Goal: Task Accomplishment & Management: Complete application form

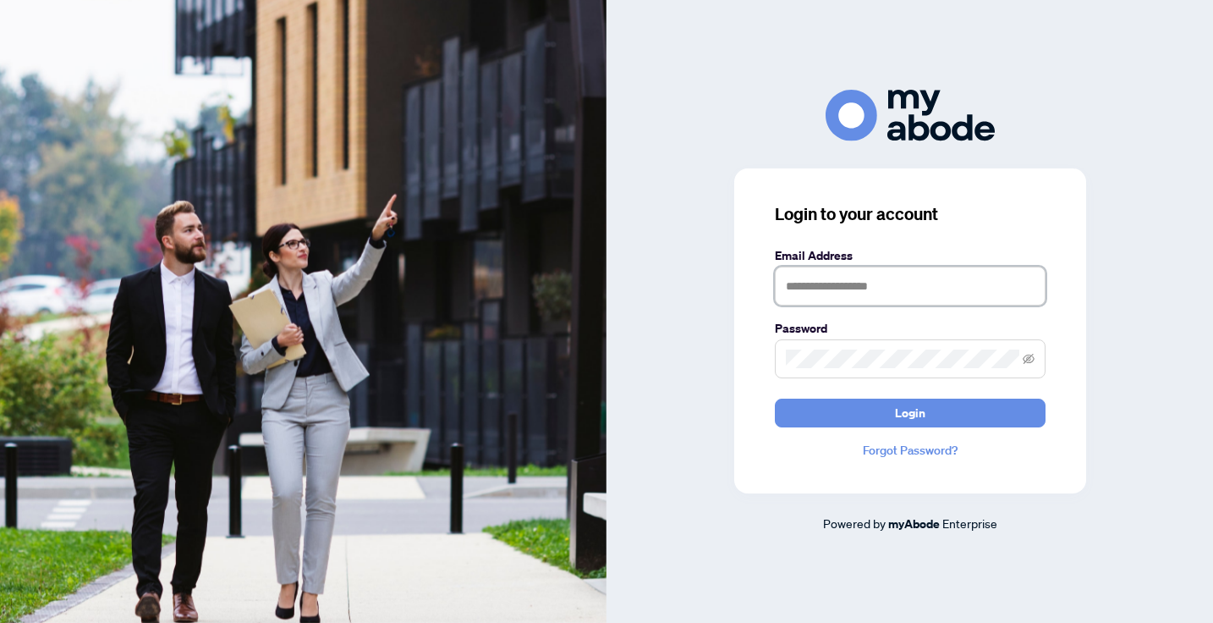
type input "**********"
click at [909, 412] on button "Login" at bounding box center [910, 412] width 271 height 29
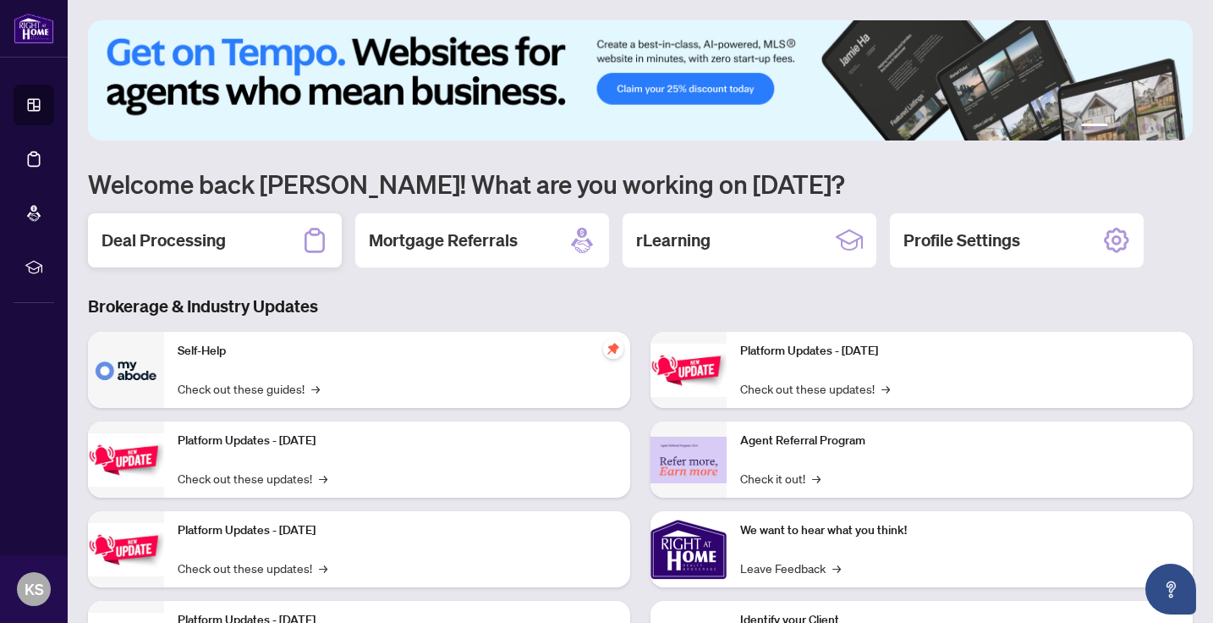
click at [173, 253] on div "Deal Processing" at bounding box center [215, 240] width 254 height 54
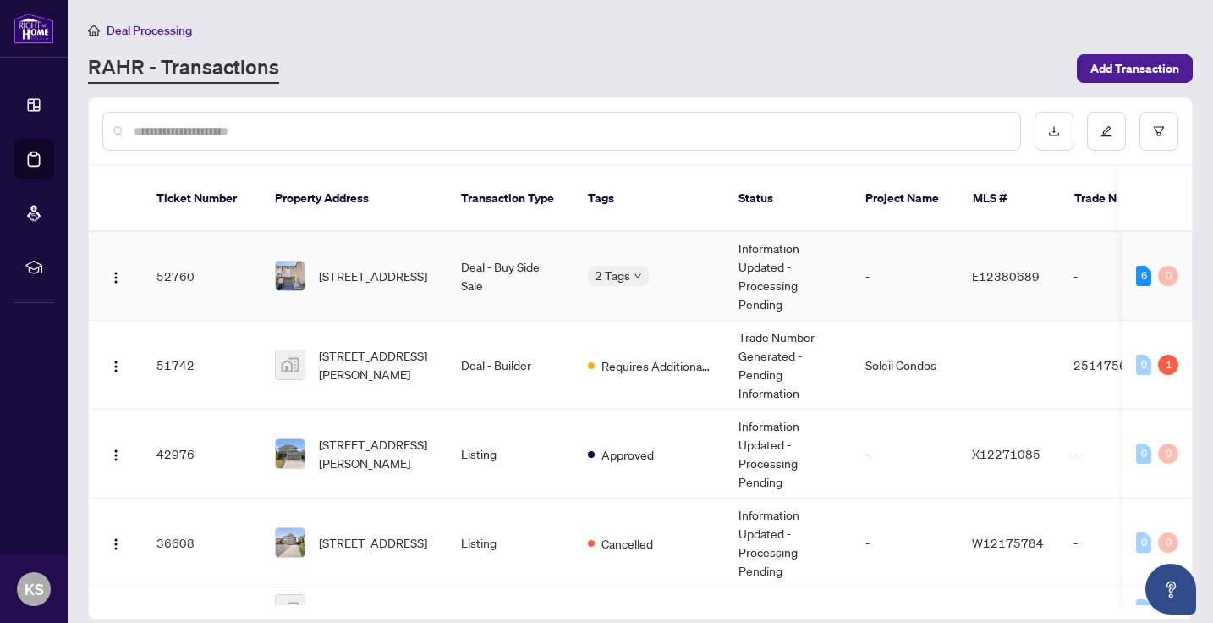
click at [247, 252] on td "52760" at bounding box center [202, 276] width 118 height 89
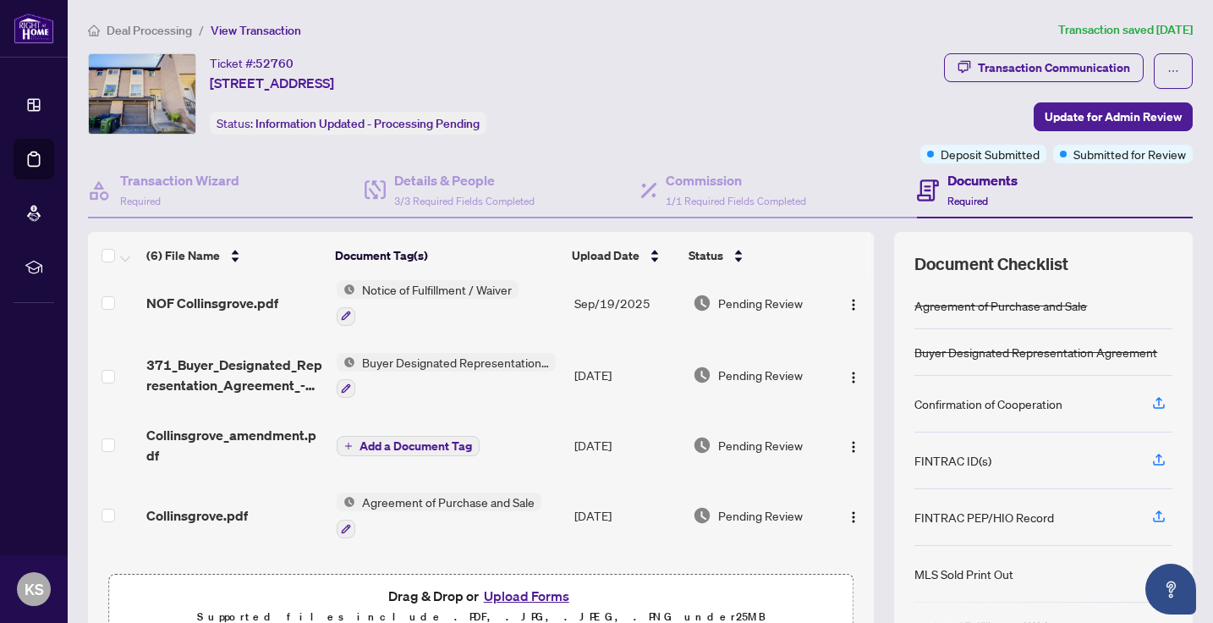
scroll to position [88, 0]
click at [517, 588] on button "Upload Forms" at bounding box center [527, 596] width 96 height 22
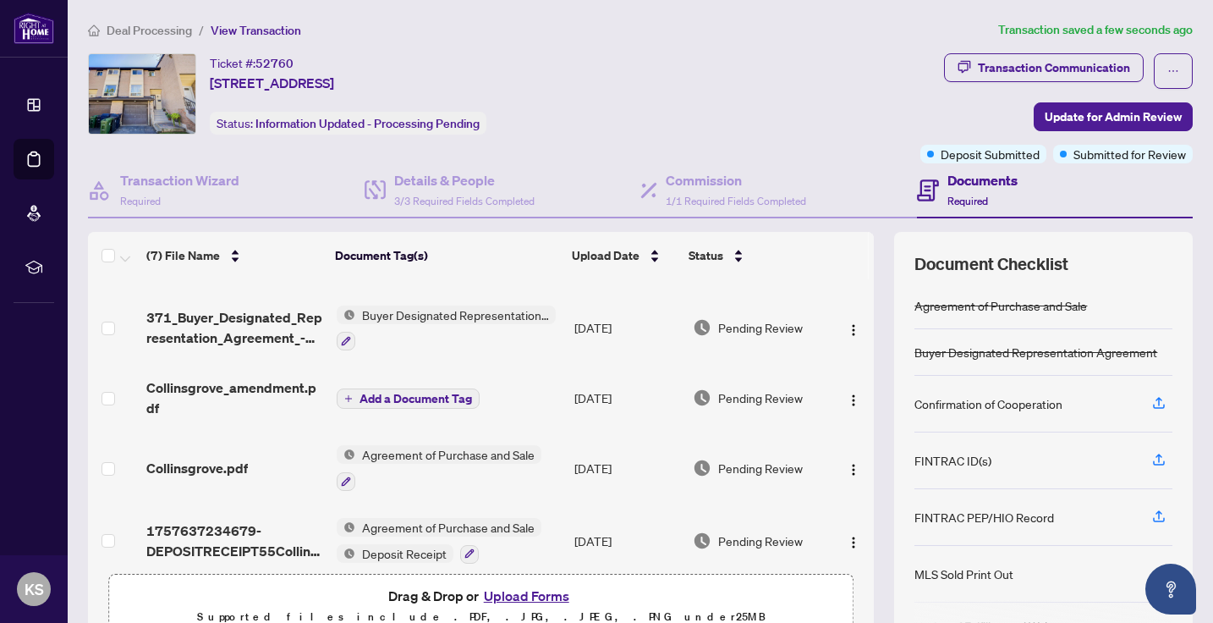
scroll to position [202, 0]
click at [416, 398] on span "Add a Document Tag" at bounding box center [416, 397] width 113 height 12
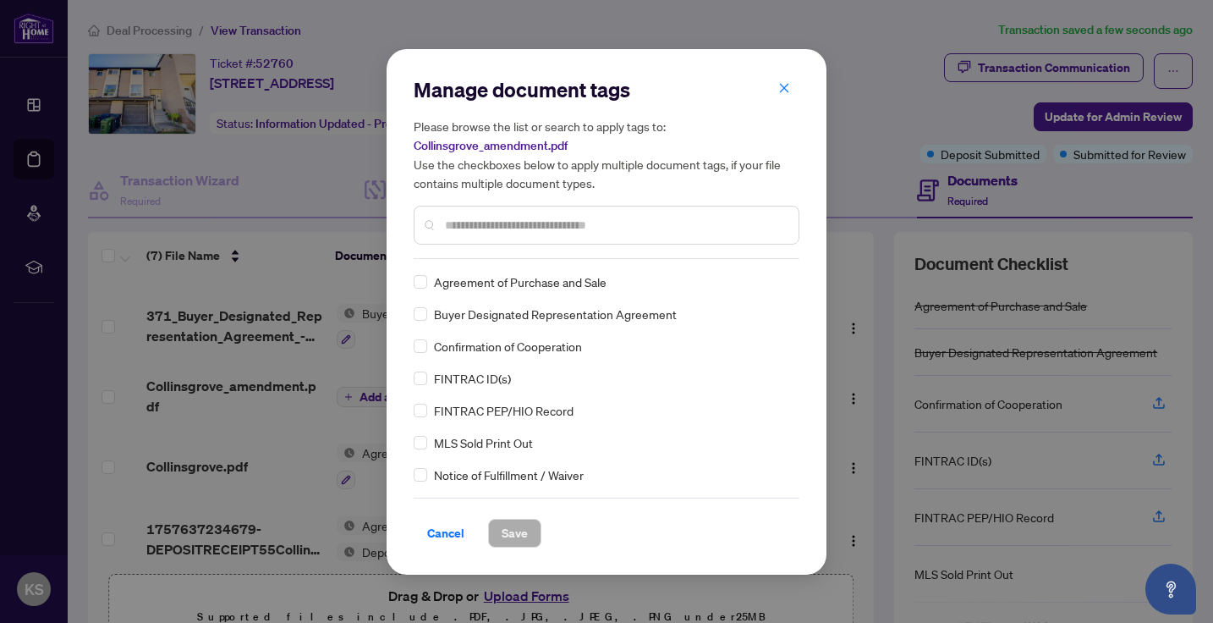
click at [448, 259] on div "Manage document tags Please browse the list or search to apply tags to: Collins…" at bounding box center [607, 311] width 386 height 471
click at [451, 231] on input "text" at bounding box center [615, 225] width 340 height 19
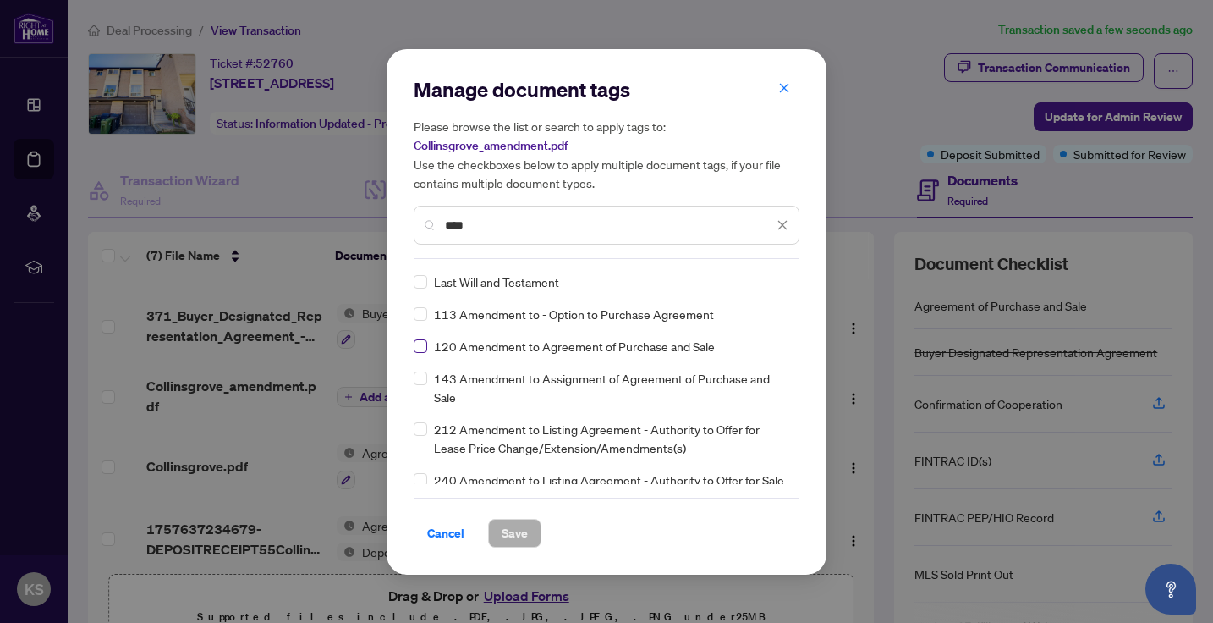
type input "****"
click at [423, 349] on span at bounding box center [421, 346] width 14 height 14
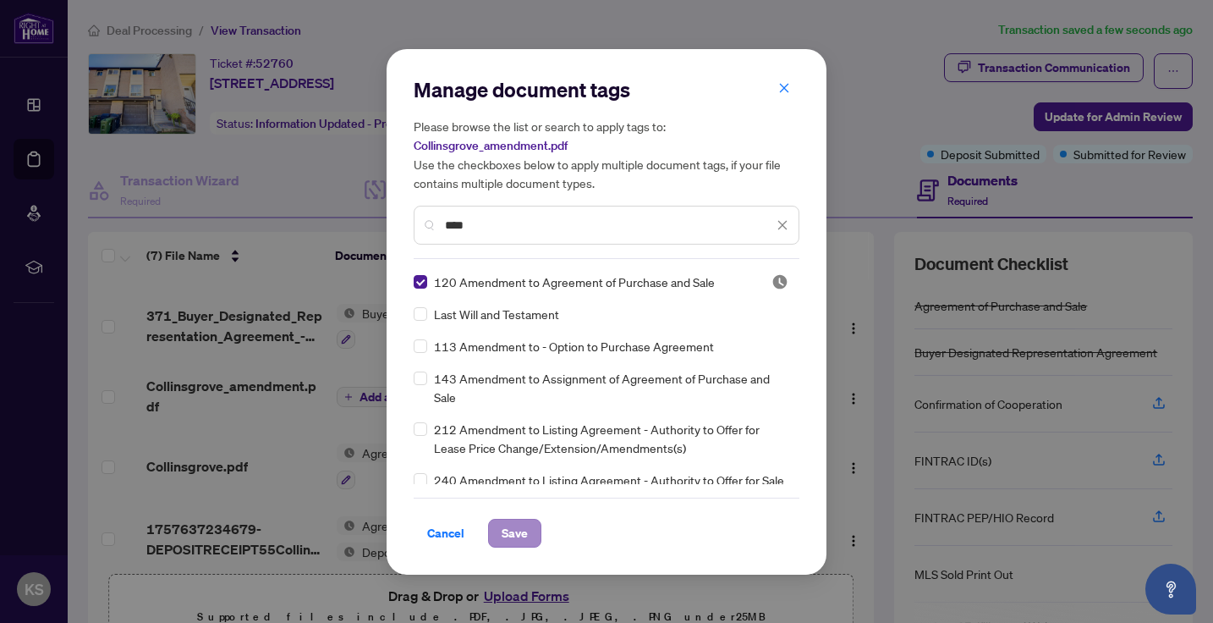
click at [519, 531] on span "Save" at bounding box center [515, 532] width 26 height 27
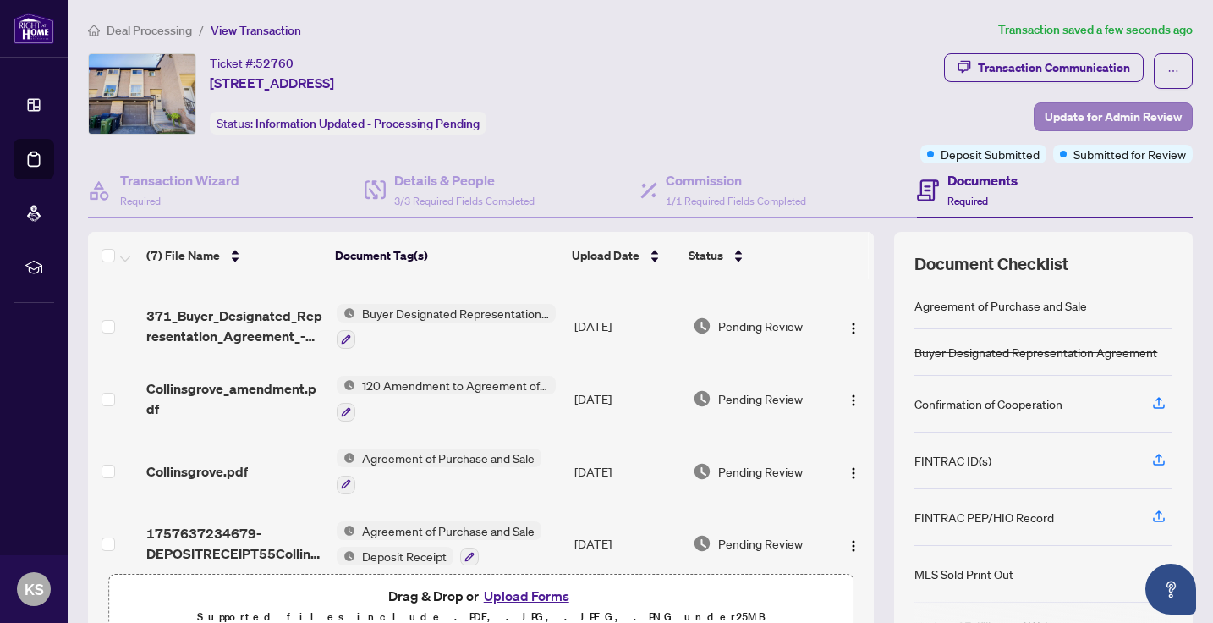
click at [1074, 117] on span "Update for Admin Review" at bounding box center [1113, 116] width 137 height 27
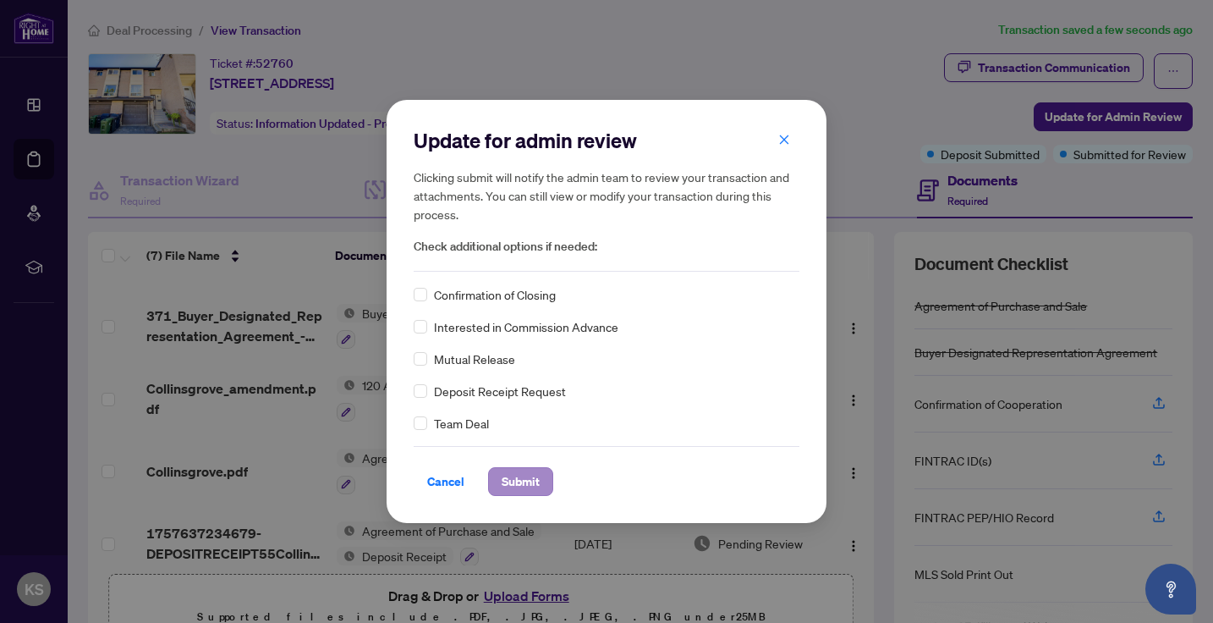
click at [504, 482] on span "Submit" at bounding box center [521, 481] width 38 height 27
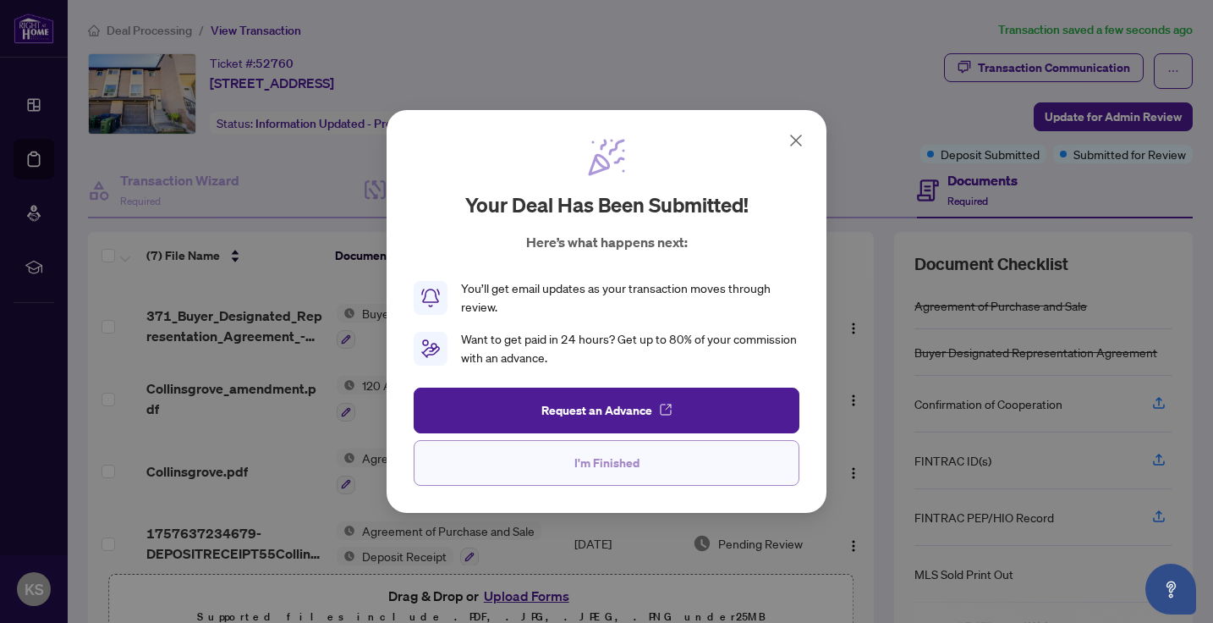
click at [519, 458] on button "I'm Finished" at bounding box center [607, 463] width 386 height 46
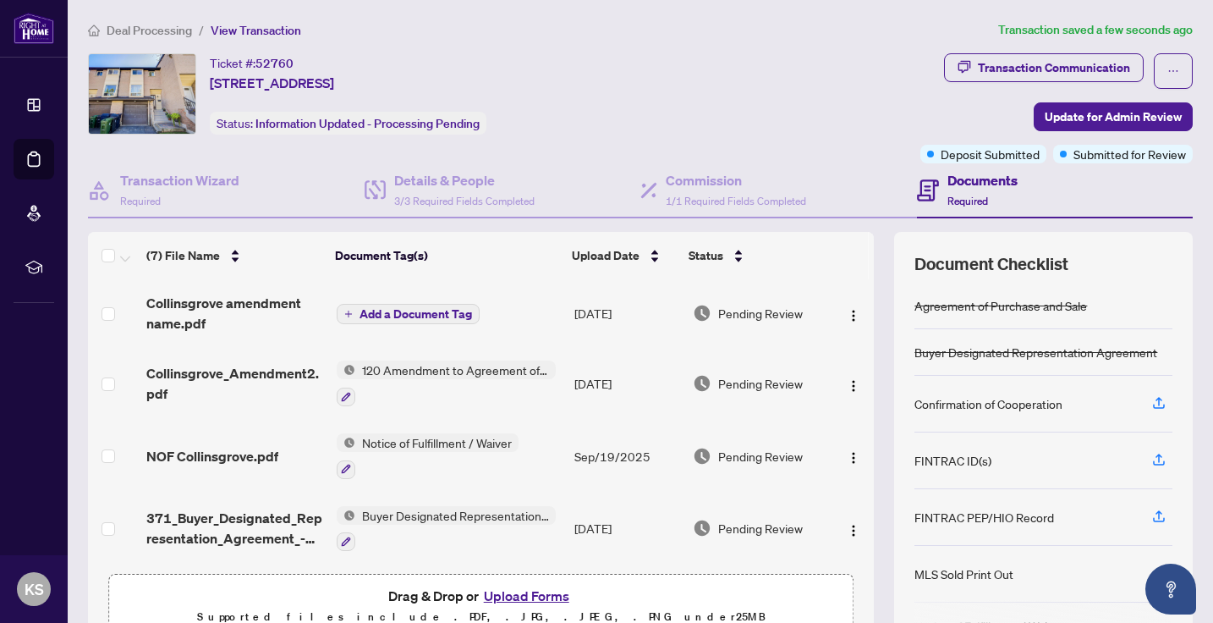
scroll to position [0, 0]
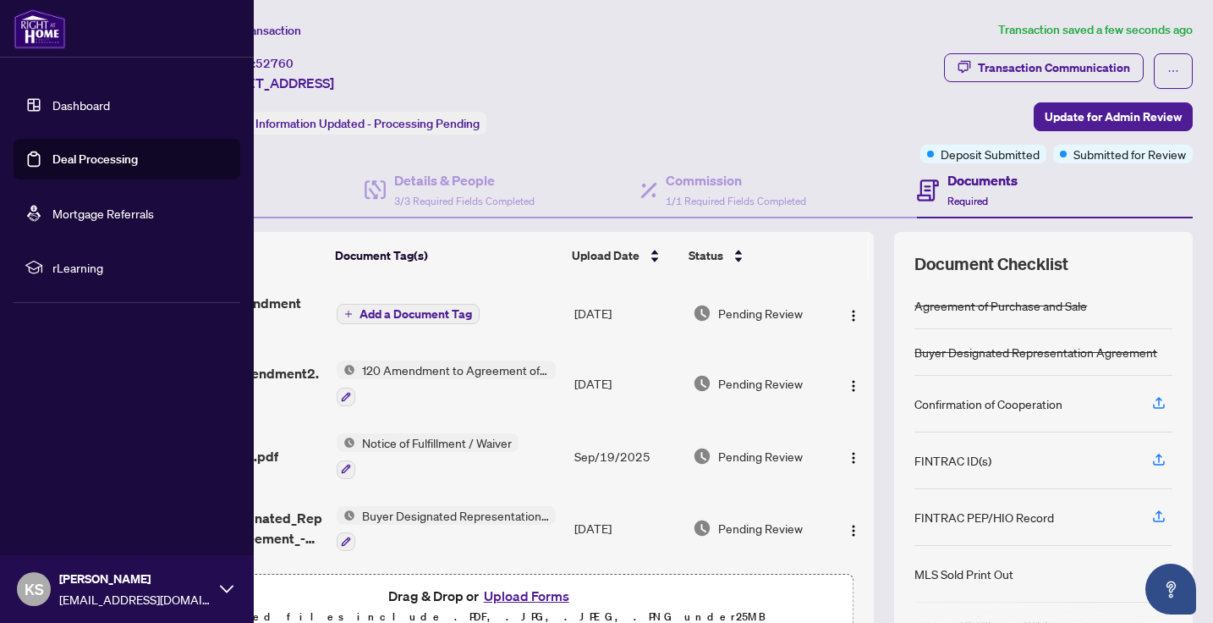
click at [78, 164] on link "Deal Processing" at bounding box center [94, 158] width 85 height 15
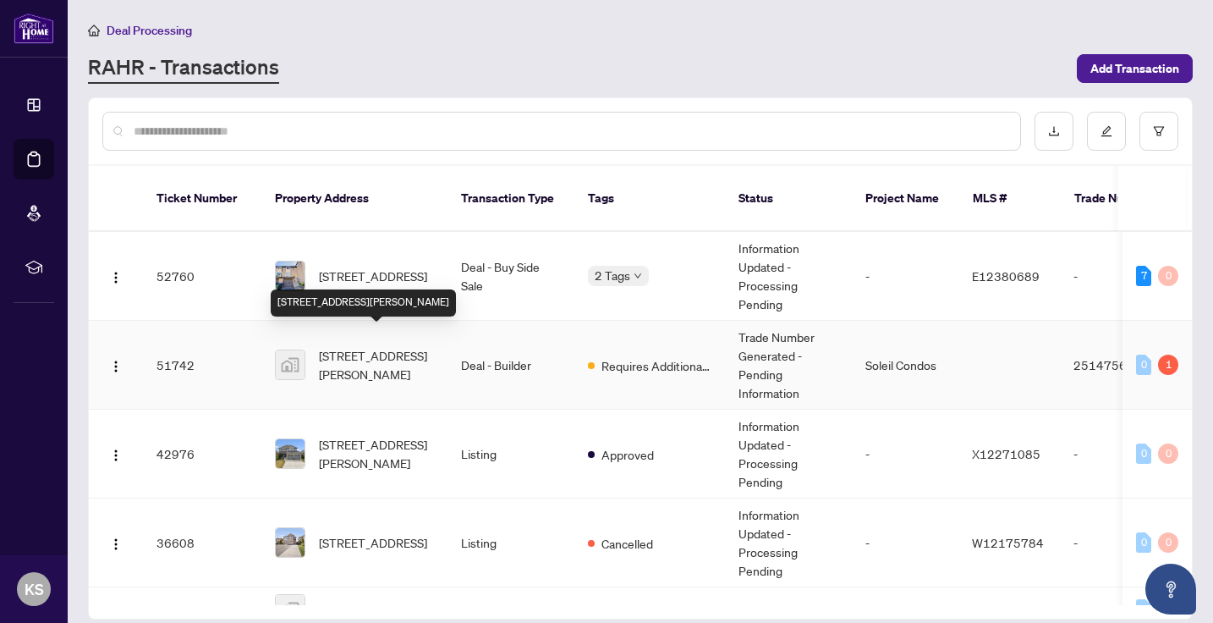
click at [409, 346] on span "[STREET_ADDRESS][PERSON_NAME]" at bounding box center [376, 364] width 115 height 37
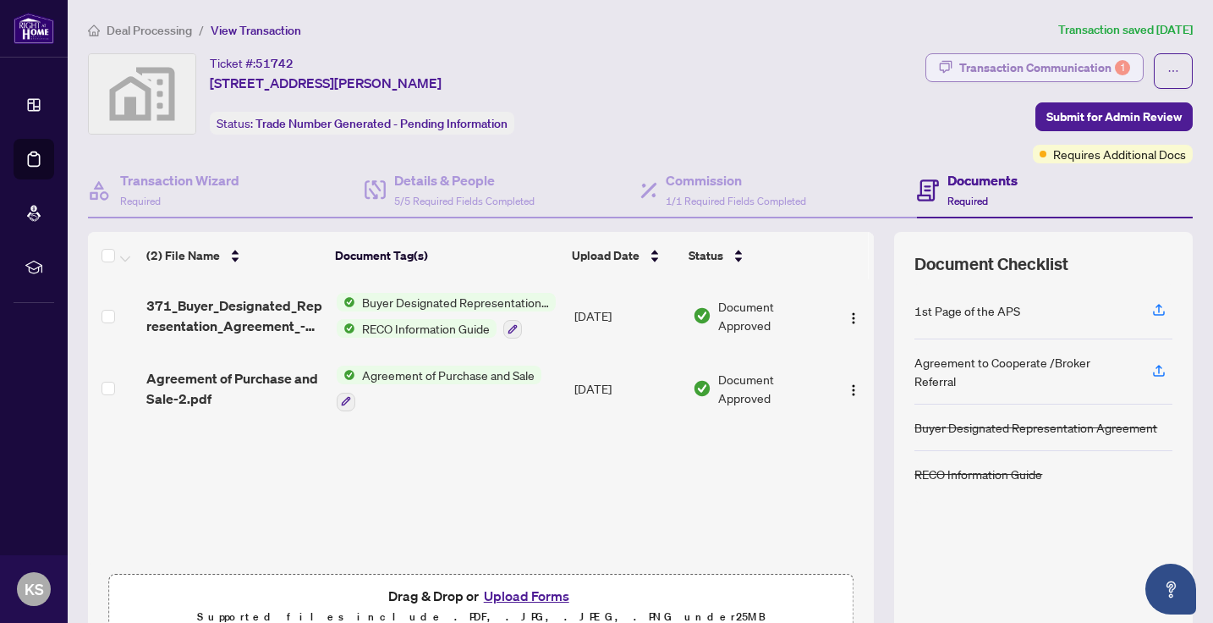
click at [1041, 64] on div "Transaction Communication 1" at bounding box center [1044, 67] width 171 height 27
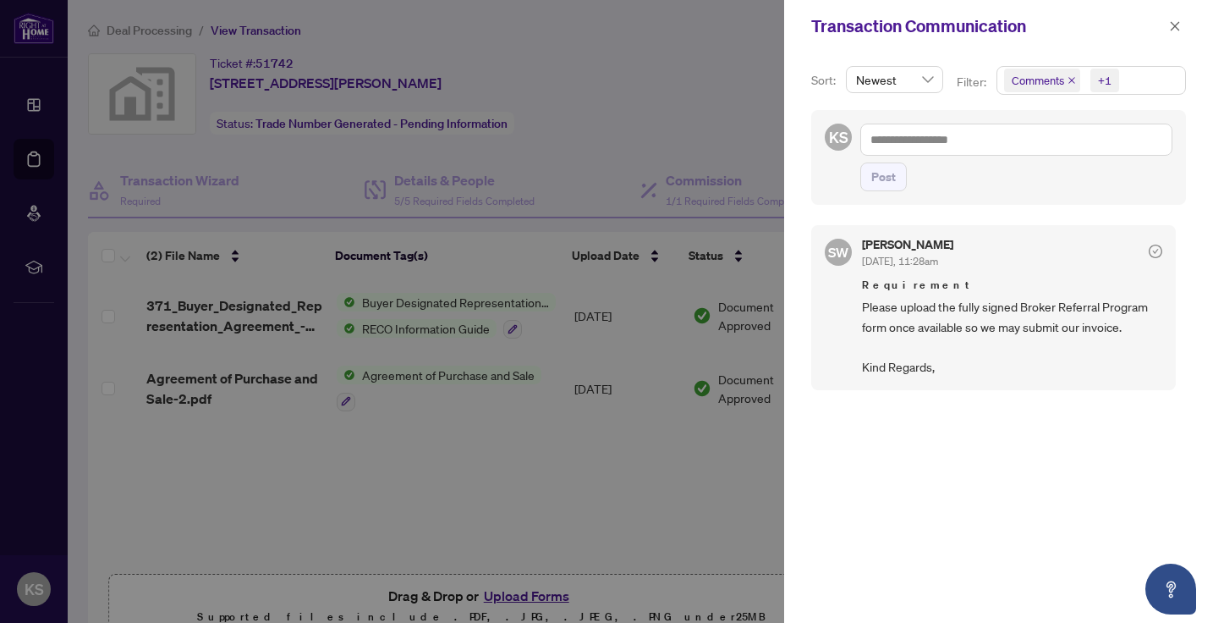
click at [668, 131] on div at bounding box center [606, 311] width 1213 height 623
click at [617, 282] on div at bounding box center [606, 311] width 1213 height 623
click at [662, 156] on div at bounding box center [606, 311] width 1213 height 623
click at [635, 89] on div at bounding box center [606, 311] width 1213 height 623
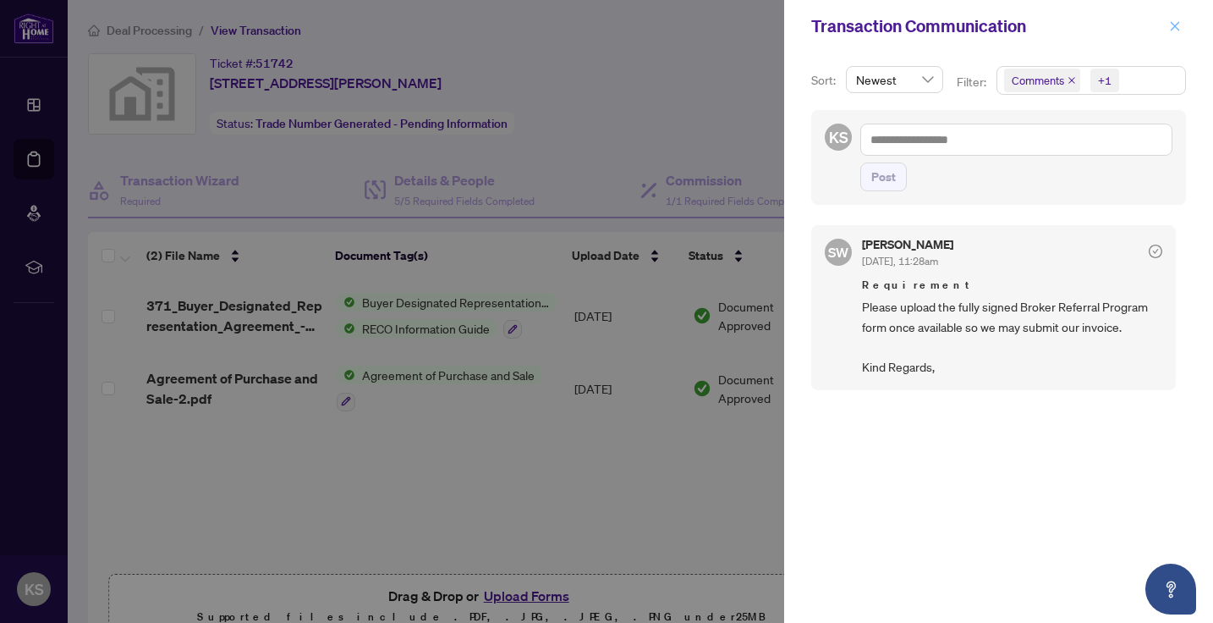
click at [1178, 28] on icon "close" at bounding box center [1175, 26] width 12 height 12
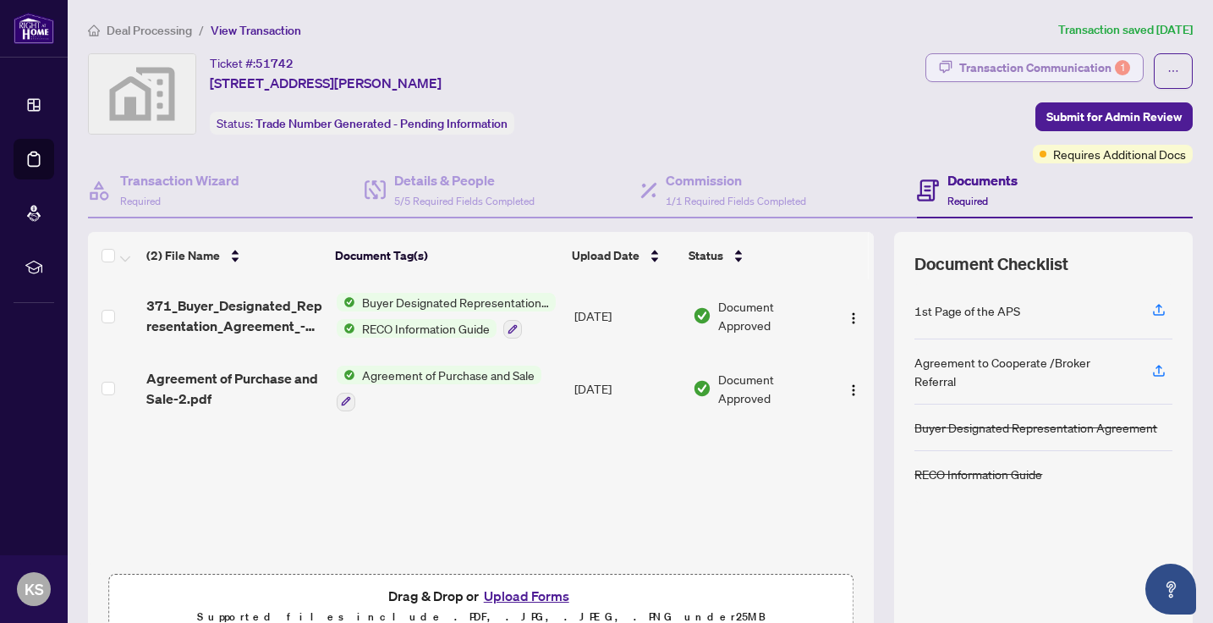
click at [1020, 63] on div "Transaction Communication 1" at bounding box center [1044, 67] width 171 height 27
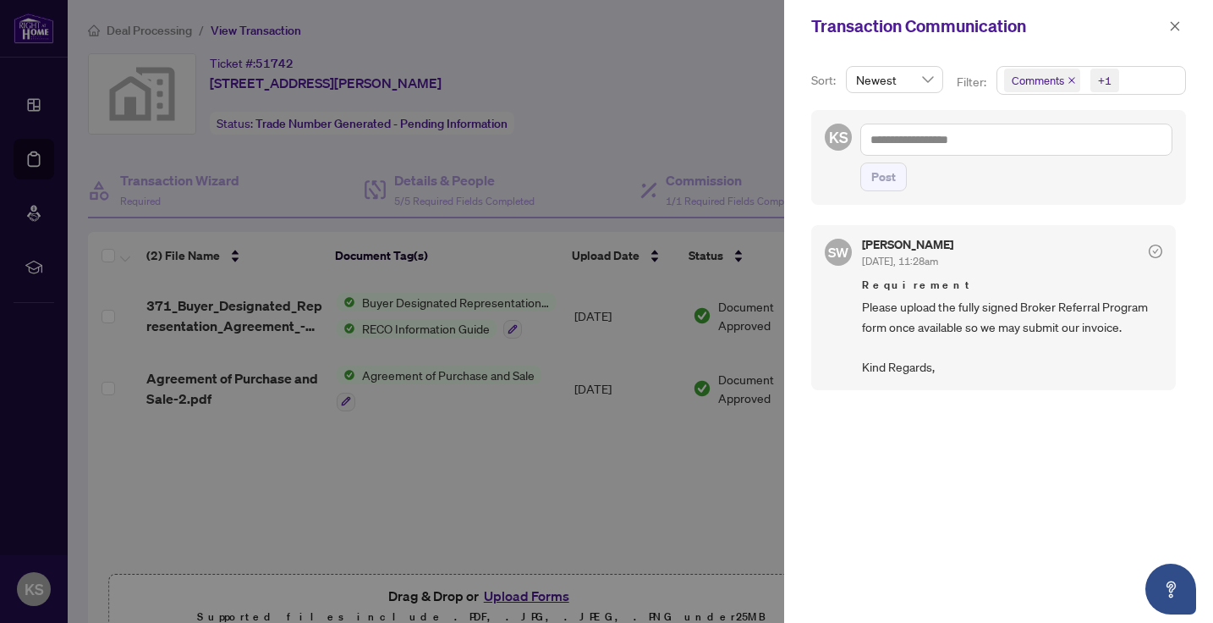
click at [594, 122] on div at bounding box center [606, 311] width 1213 height 623
click at [279, 436] on div at bounding box center [606, 311] width 1213 height 623
